Goal: Check status: Check status

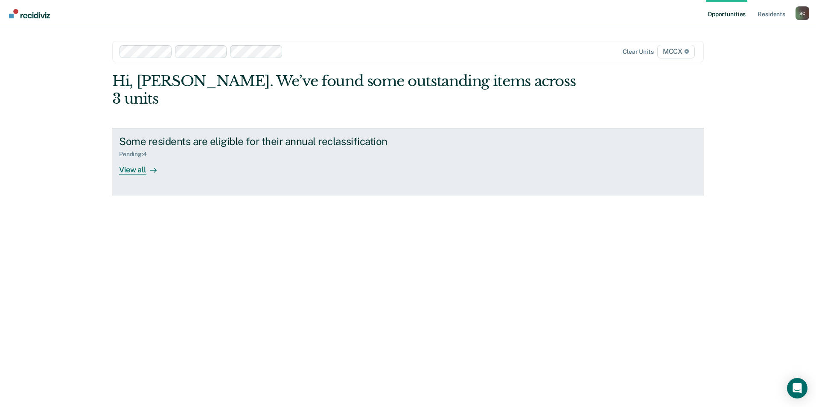
click at [142, 158] on div "View all" at bounding box center [143, 166] width 48 height 17
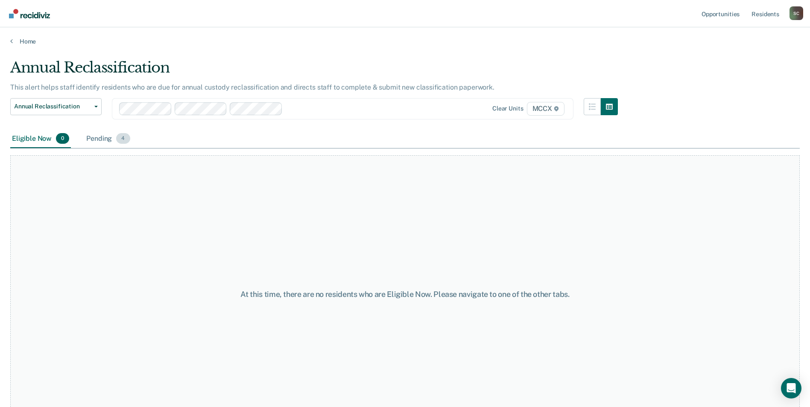
click at [92, 136] on div "Pending 4" at bounding box center [108, 139] width 47 height 19
